Goal: Task Accomplishment & Management: Complete application form

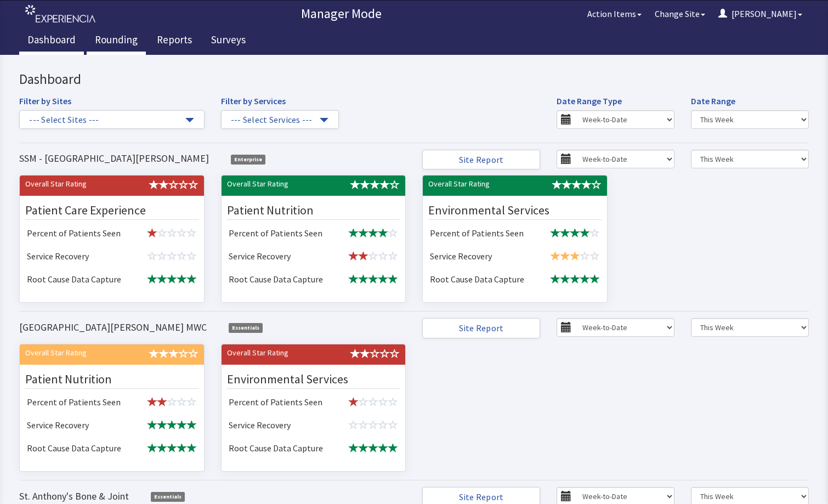
click at [114, 38] on link "Rounding" at bounding box center [116, 40] width 59 height 27
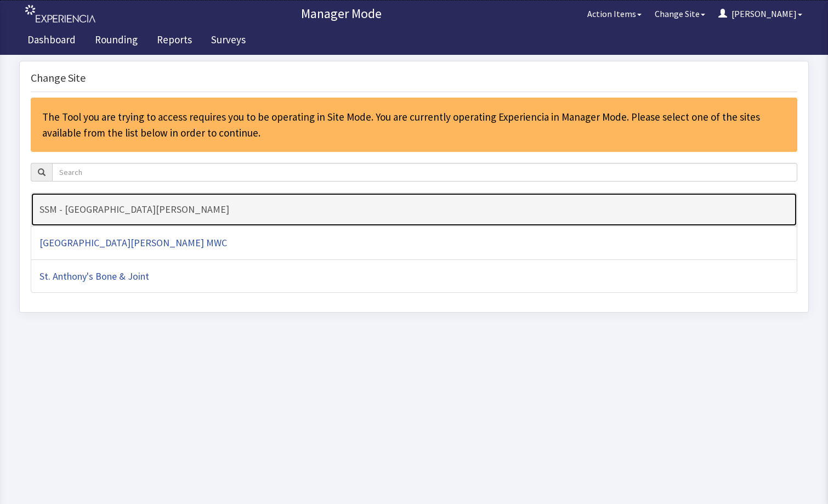
click at [166, 212] on h4 "SSM - [GEOGRAPHIC_DATA][PERSON_NAME]" at bounding box center [413, 209] width 749 height 11
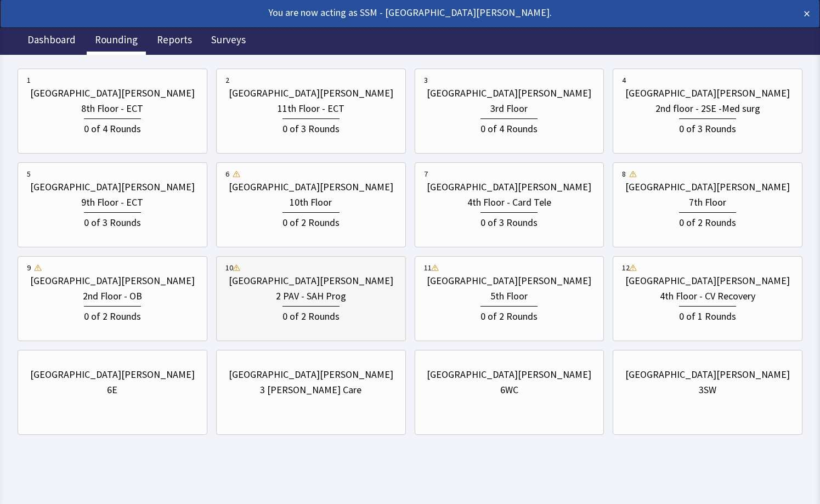
scroll to position [165, 0]
click at [137, 377] on div "[GEOGRAPHIC_DATA][PERSON_NAME]" at bounding box center [112, 373] width 165 height 15
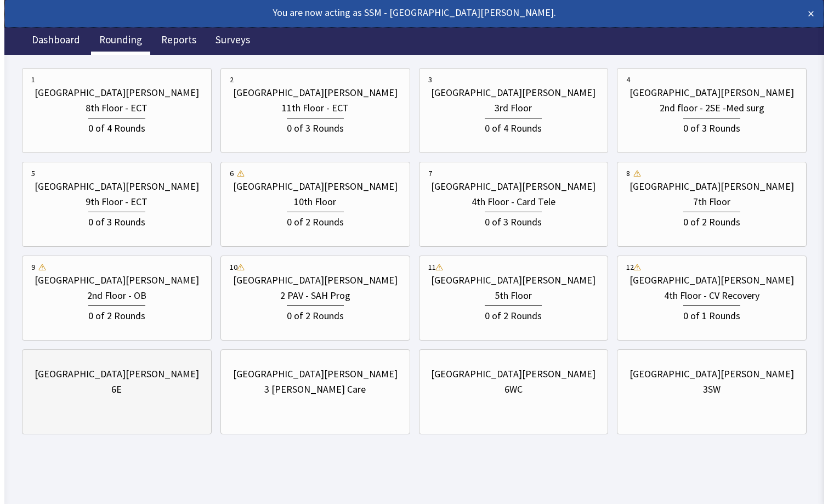
scroll to position [0, 0]
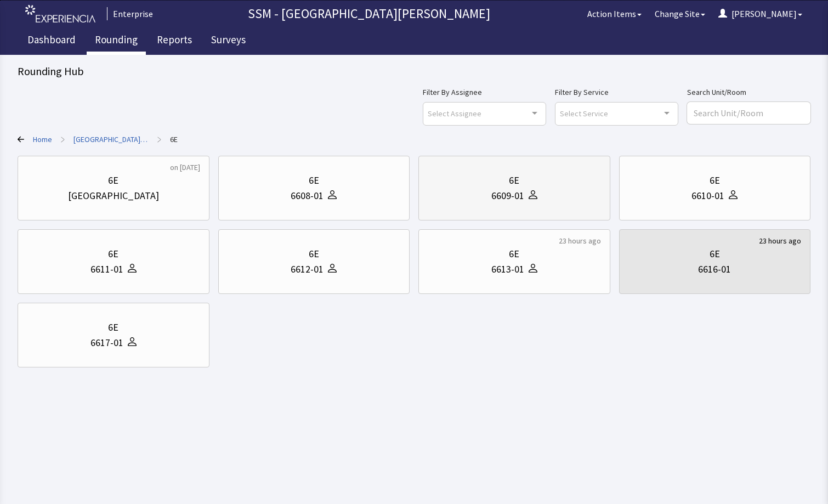
click at [541, 165] on div "6E 6609-01" at bounding box center [514, 188] width 173 height 53
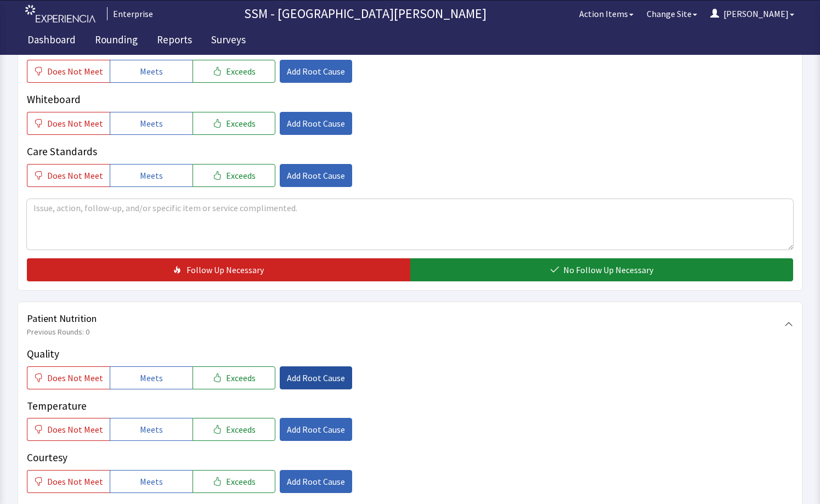
scroll to position [494, 0]
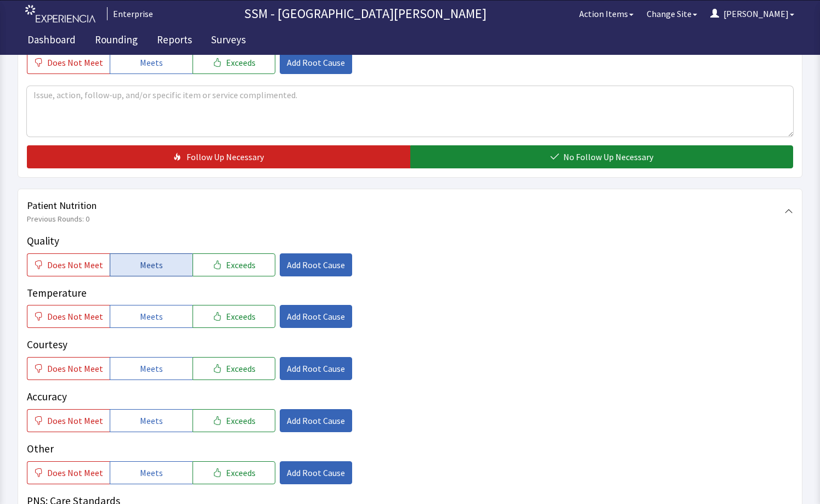
click at [145, 268] on span "Meets" at bounding box center [151, 264] width 23 height 13
click at [138, 330] on div "Quality Does Not Meet Meets Exceeds Add Root Cause Temperature Does Not Meet Me…" at bounding box center [410, 384] width 766 height 303
click at [140, 321] on span "Meets" at bounding box center [151, 316] width 23 height 13
click at [155, 374] on span "Meets" at bounding box center [151, 368] width 23 height 13
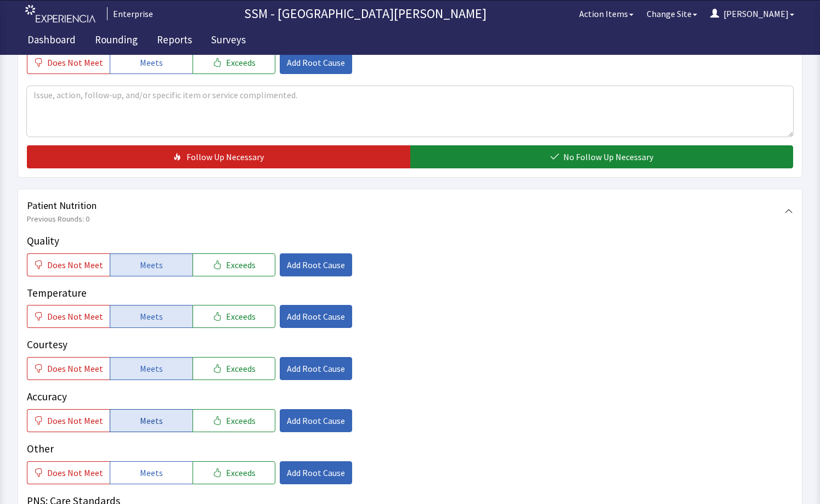
click at [145, 424] on span "Meets" at bounding box center [151, 420] width 23 height 13
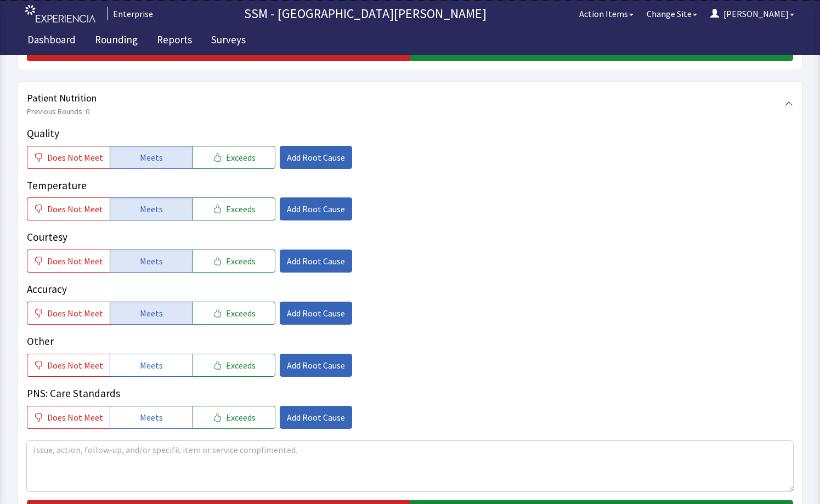
scroll to position [768, 0]
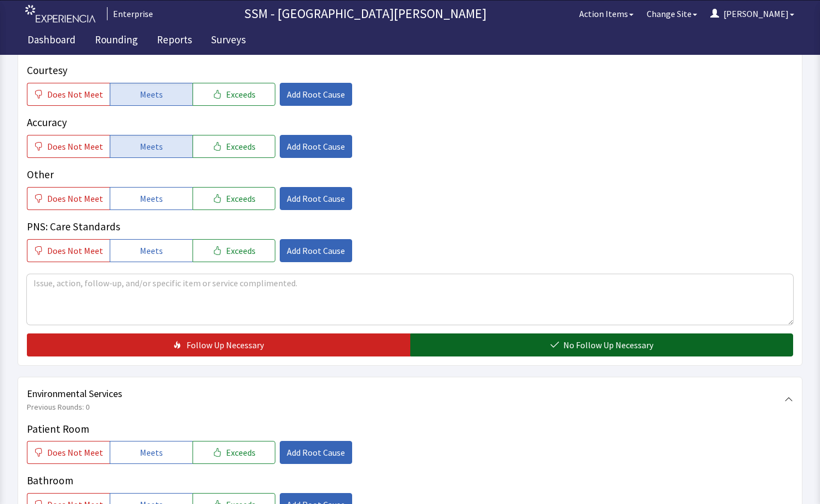
click at [591, 342] on span "No Follow Up Necessary" at bounding box center [608, 344] width 90 height 13
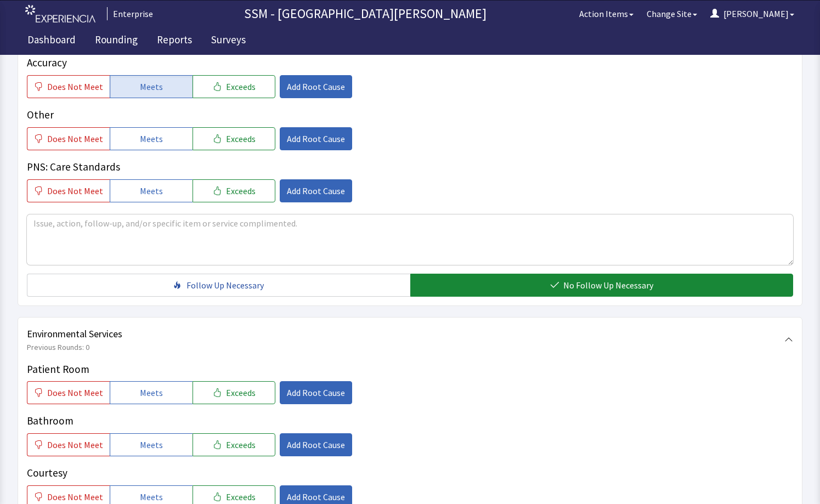
scroll to position [987, 0]
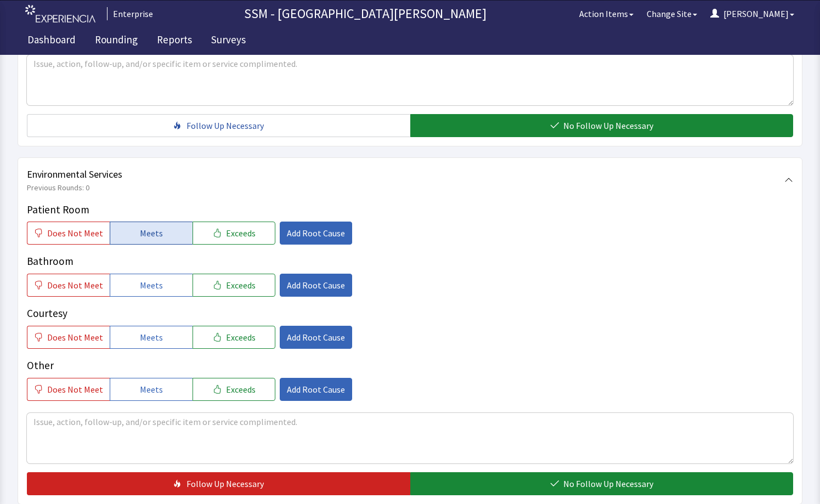
click at [157, 235] on span "Meets" at bounding box center [151, 233] width 23 height 13
click at [157, 289] on span "Meets" at bounding box center [151, 285] width 23 height 13
click at [154, 342] on span "Meets" at bounding box center [151, 337] width 23 height 13
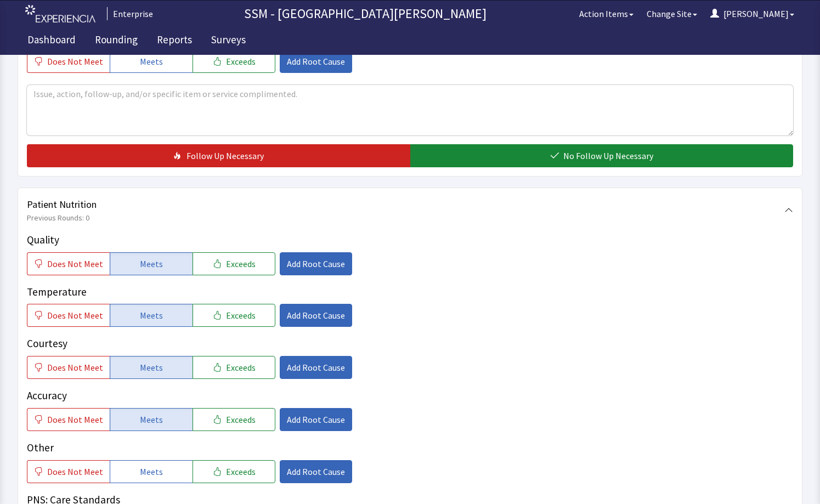
scroll to position [494, 0]
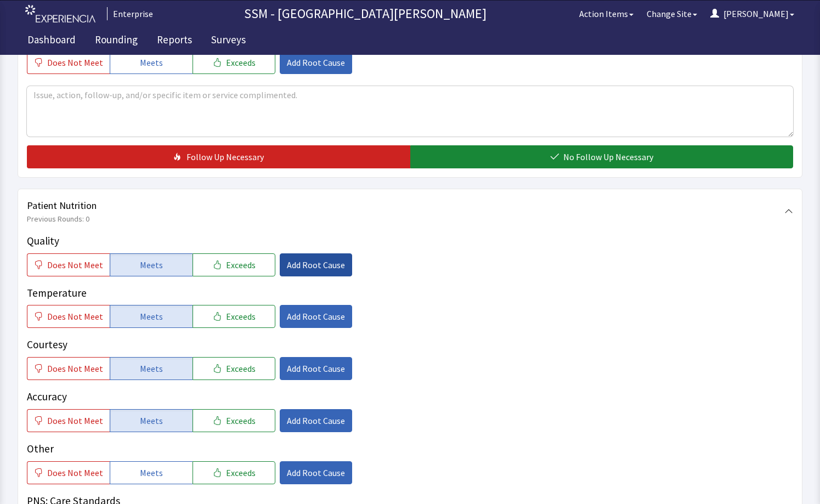
click at [304, 268] on span "Add Root Cause" at bounding box center [316, 264] width 58 height 13
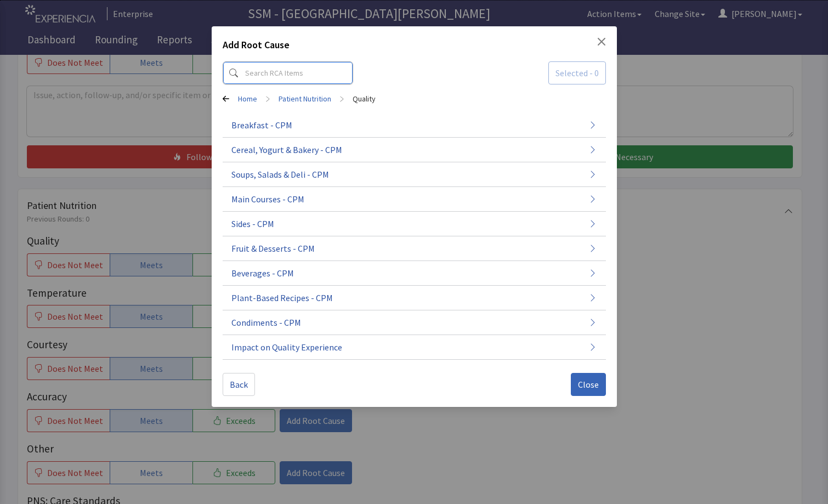
click at [275, 76] on input at bounding box center [288, 72] width 131 height 23
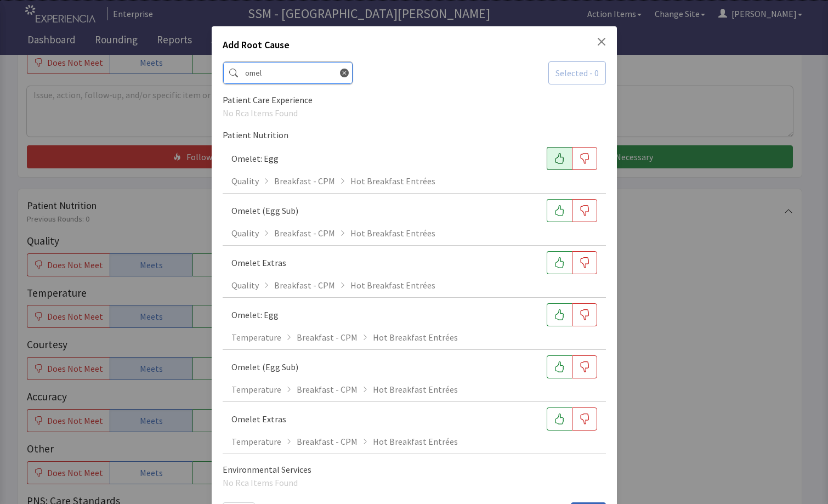
type input "omel"
click at [557, 165] on button "button" at bounding box center [559, 158] width 25 height 23
click at [672, 269] on div "Add Root Cause omel Selected - 1 Patient Care Experience No Rca Items Found Pat…" at bounding box center [414, 272] width 828 height 545
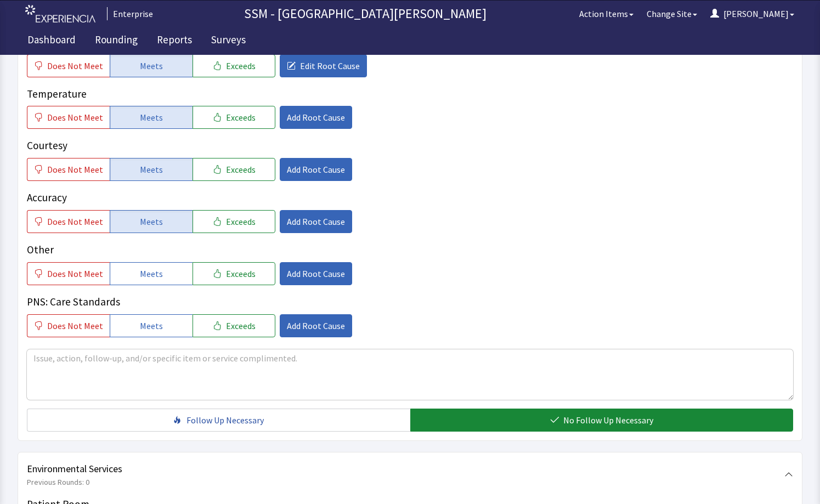
scroll to position [713, 0]
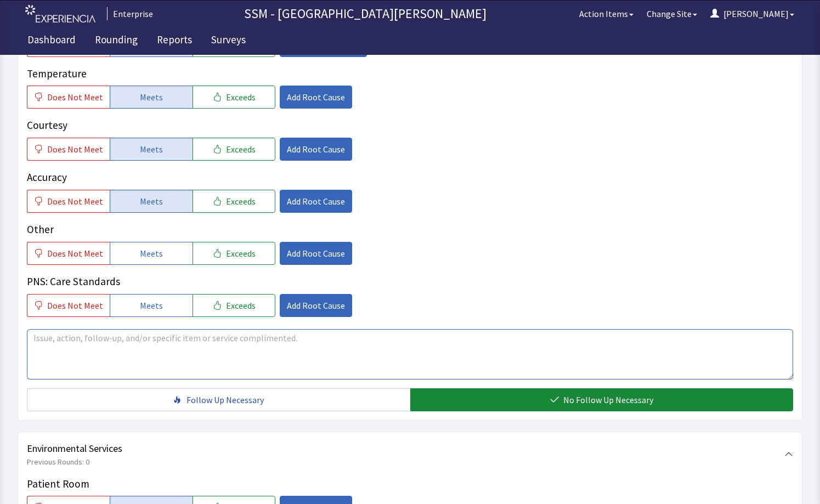
click at [155, 354] on textarea at bounding box center [410, 354] width 766 height 50
click at [156, 341] on textarea "The omelets are fantastic" at bounding box center [410, 354] width 766 height 50
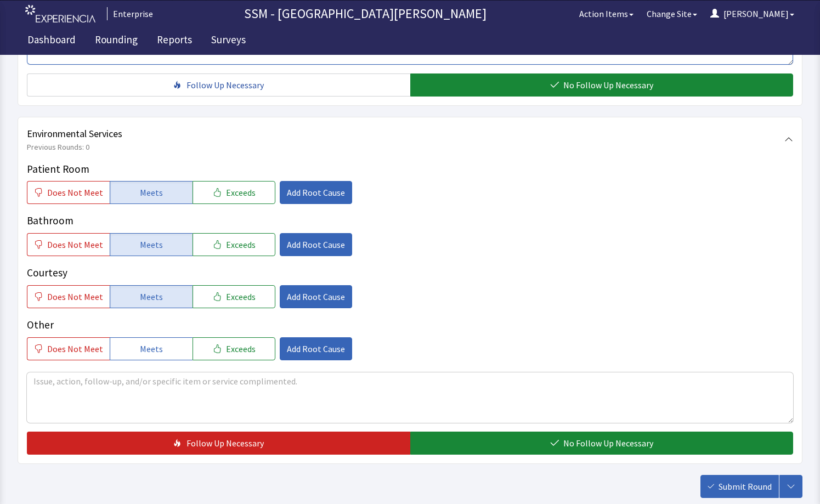
scroll to position [1094, 0]
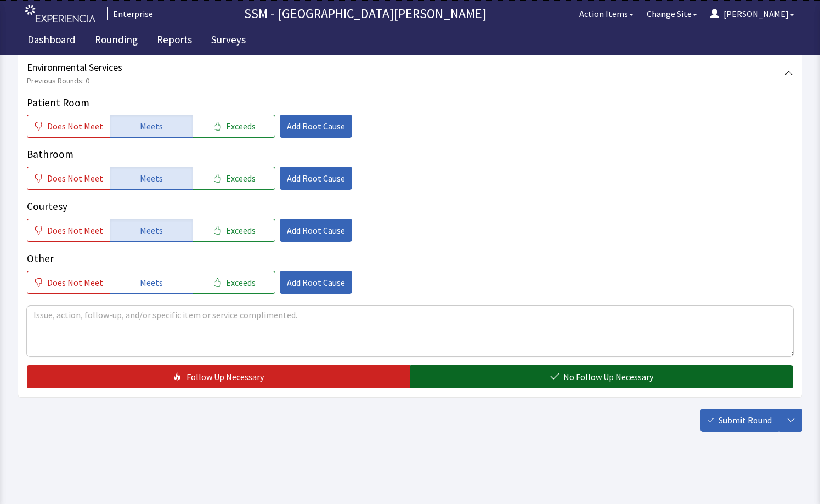
type textarea "The omelets are fantastic"
click at [543, 369] on button "No Follow Up Necessary" at bounding box center [601, 376] width 383 height 23
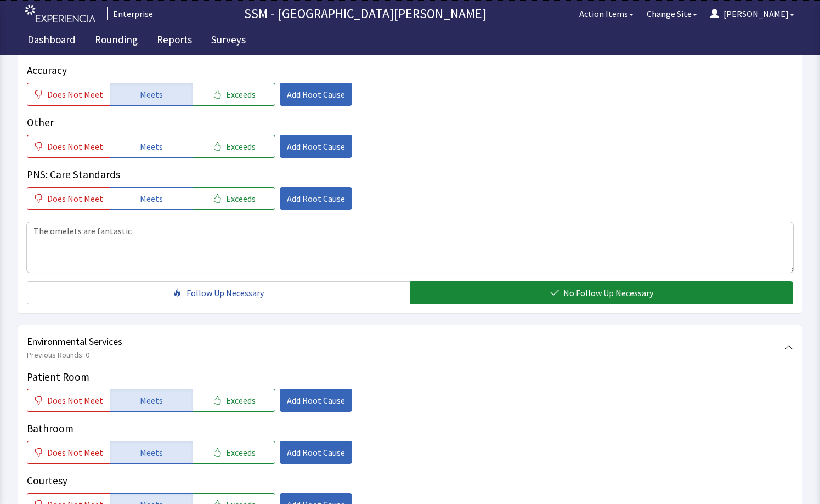
scroll to position [546, 0]
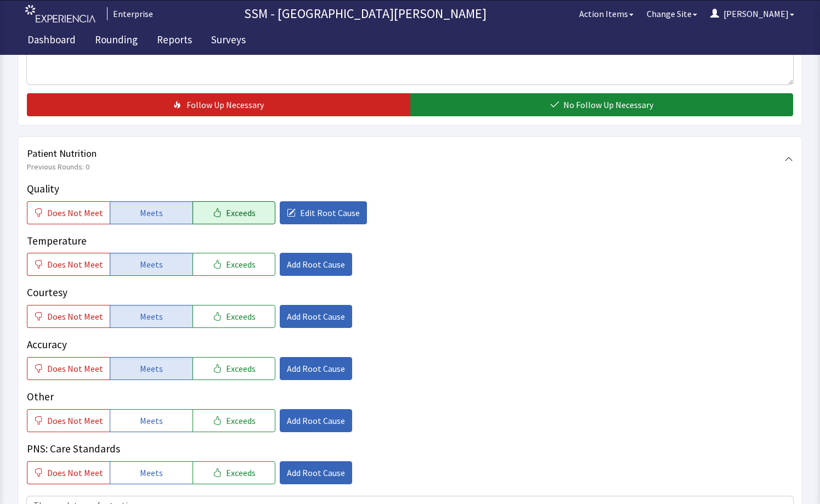
click at [213, 210] on icon "button" at bounding box center [217, 212] width 9 height 9
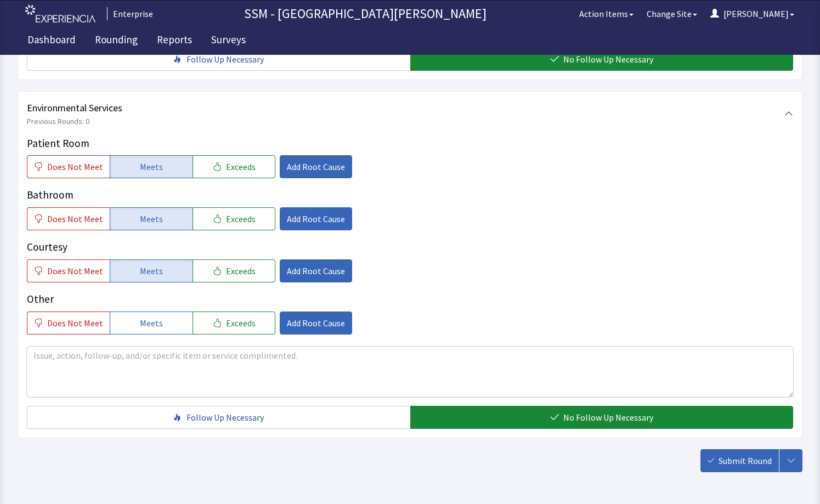
scroll to position [1094, 0]
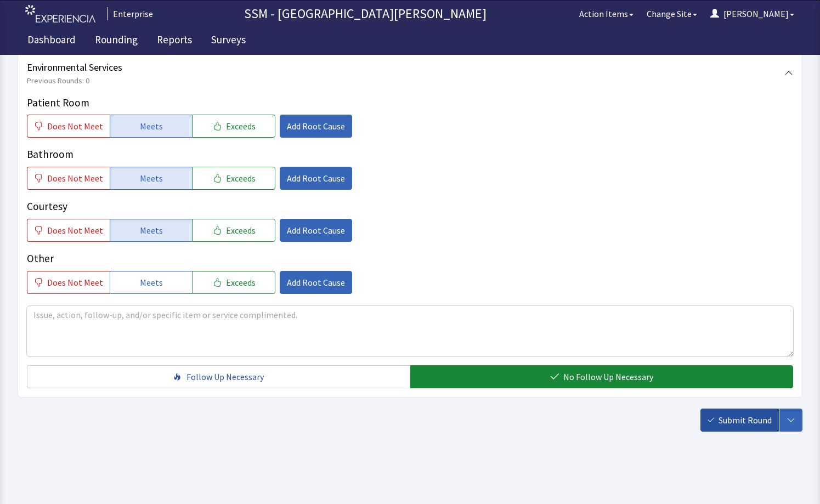
click at [739, 421] on span "Submit Round" at bounding box center [745, 420] width 53 height 13
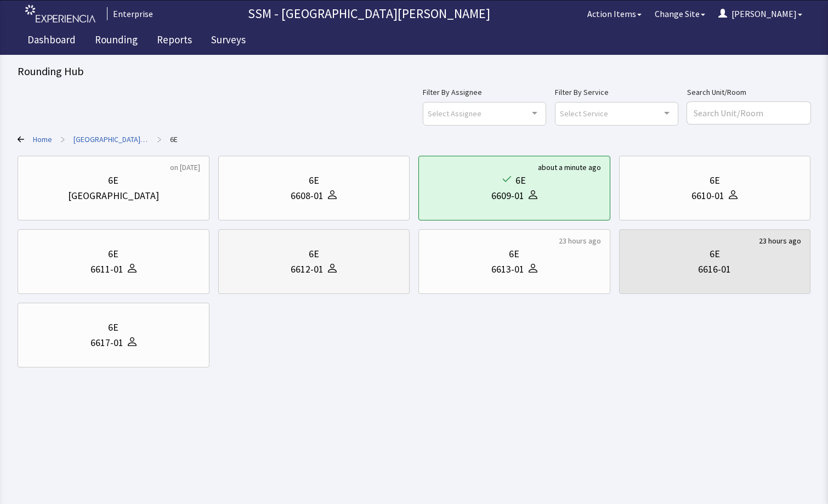
click at [313, 272] on div "6612-01" at bounding box center [307, 269] width 33 height 15
